Goal: Check status: Check status

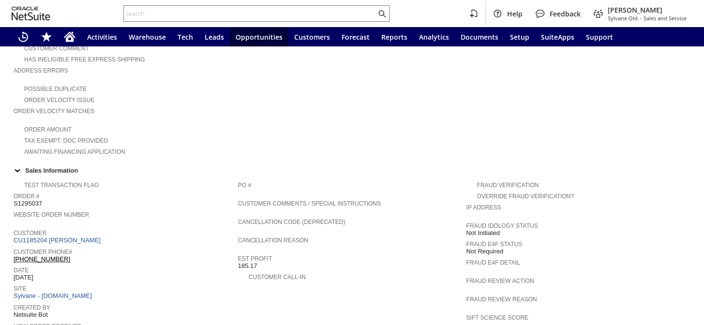
scroll to position [220, 0]
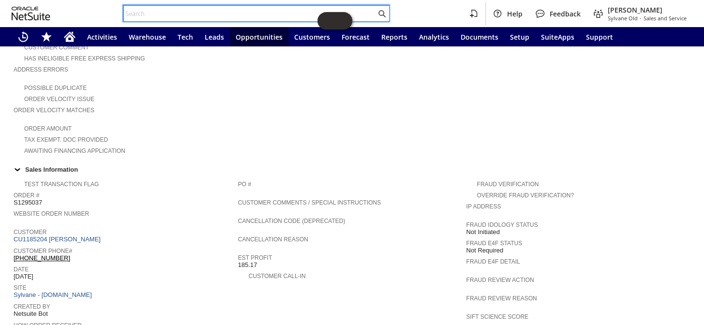
click at [183, 11] on input "text" at bounding box center [250, 14] width 252 height 12
paste input "S1295037-14-SVN"
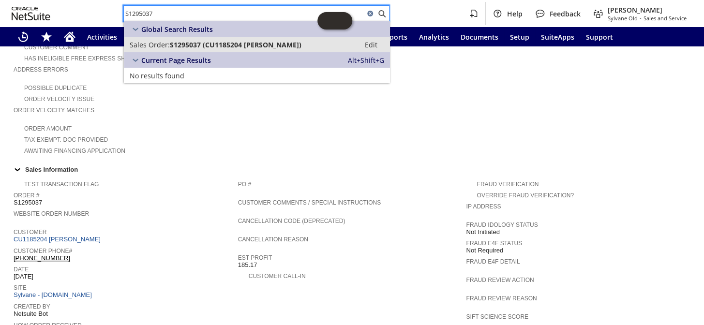
type input "S1295037"
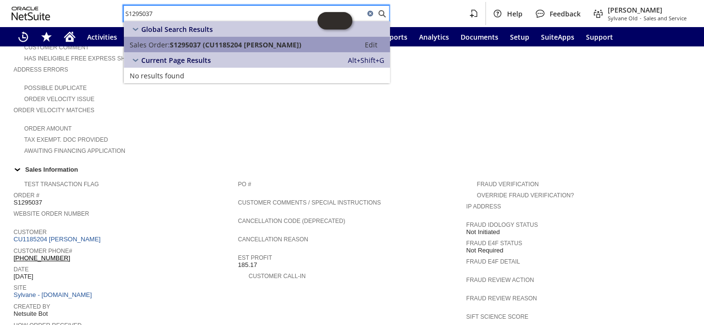
click at [221, 39] on link "Sales Order: S1295037 (CU1185204 [PERSON_NAME]) Edit" at bounding box center [257, 44] width 266 height 15
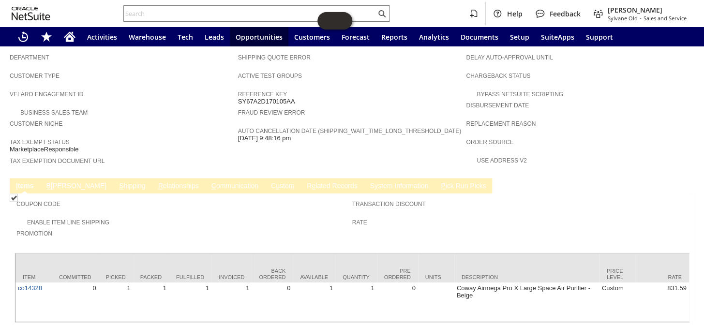
scroll to position [551, 0]
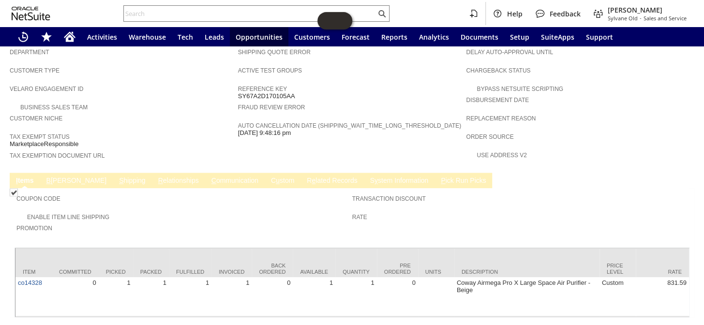
click at [209, 177] on link "C ommunication" at bounding box center [235, 181] width 52 height 9
click at [304, 177] on link "R e lated Records" at bounding box center [331, 181] width 55 height 9
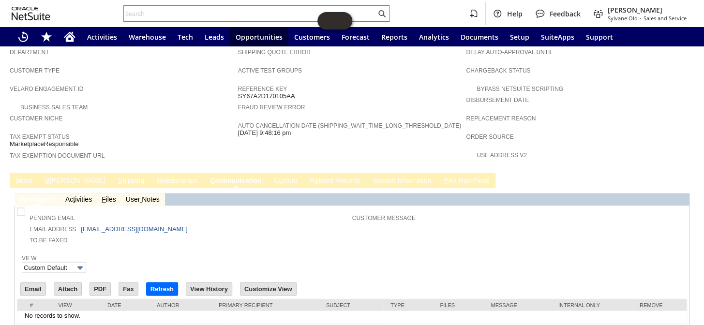
click at [307, 177] on link "R e lated Records" at bounding box center [334, 181] width 55 height 9
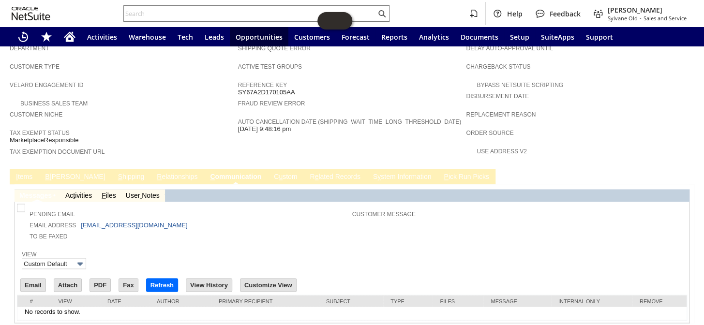
scroll to position [0, 0]
click at [307, 173] on link "R e lated Records" at bounding box center [334, 177] width 55 height 9
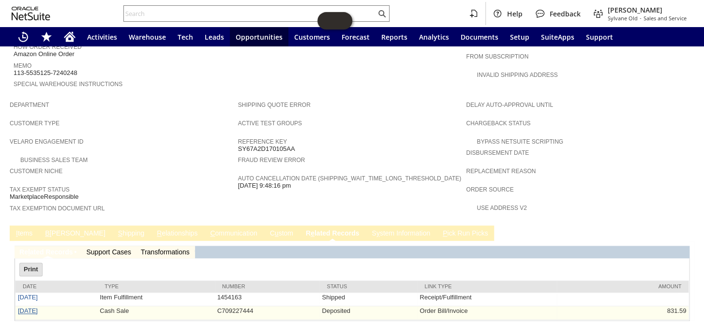
click at [29, 307] on link "[DATE]" at bounding box center [28, 310] width 20 height 7
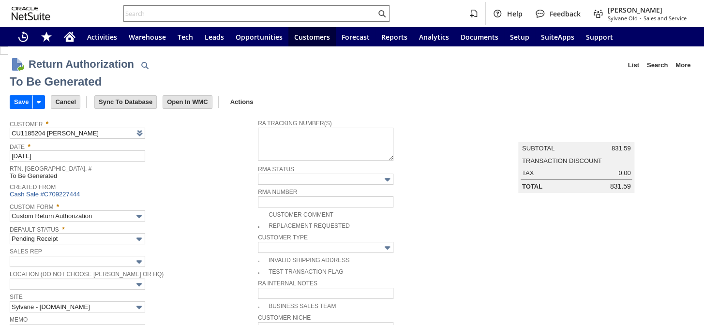
type input "Add"
type input "Copy Previous"
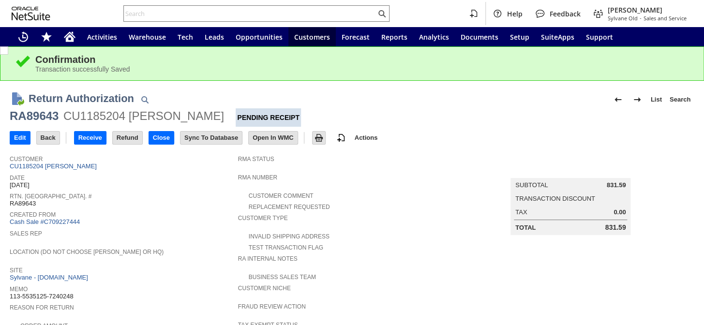
click at [24, 201] on span "RA89643" at bounding box center [23, 204] width 26 height 8
